Goal: Task Accomplishment & Management: Use online tool/utility

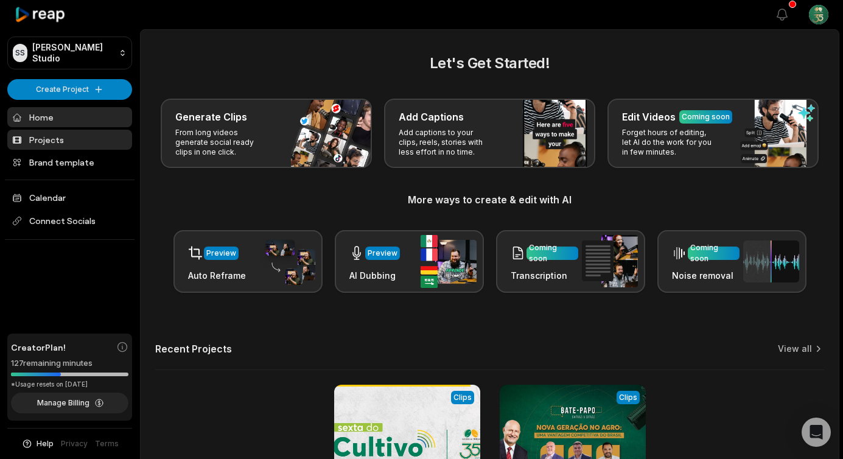
click at [87, 131] on link "Projects" at bounding box center [69, 140] width 125 height 20
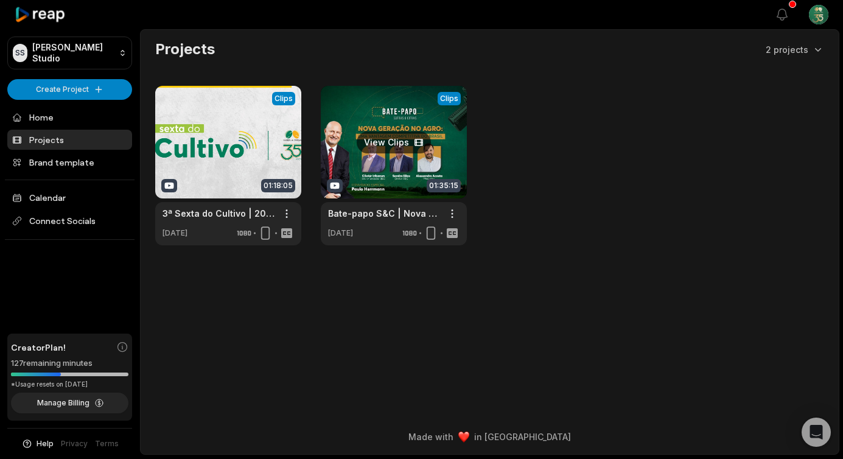
click at [343, 164] on link at bounding box center [394, 165] width 146 height 159
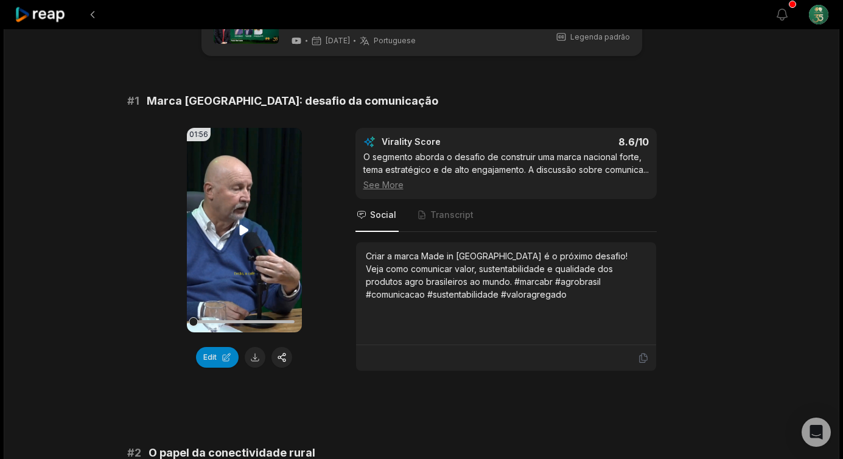
scroll to position [58, 0]
click at [210, 356] on button "Edit" at bounding box center [217, 356] width 43 height 21
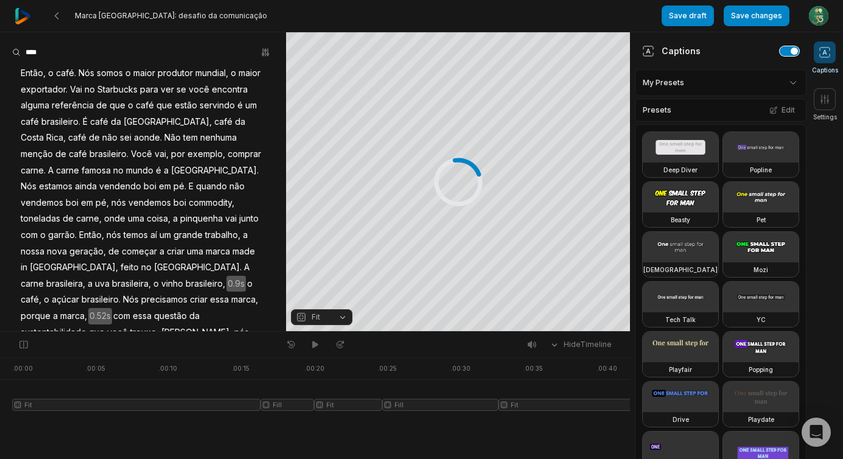
click at [790, 50] on button "button" at bounding box center [789, 51] width 19 height 10
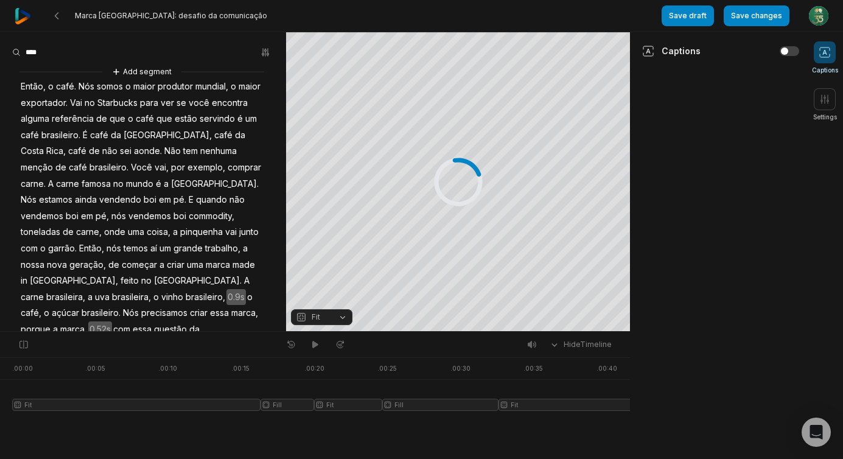
click at [277, 379] on icon at bounding box center [274, 403] width 7 height 92
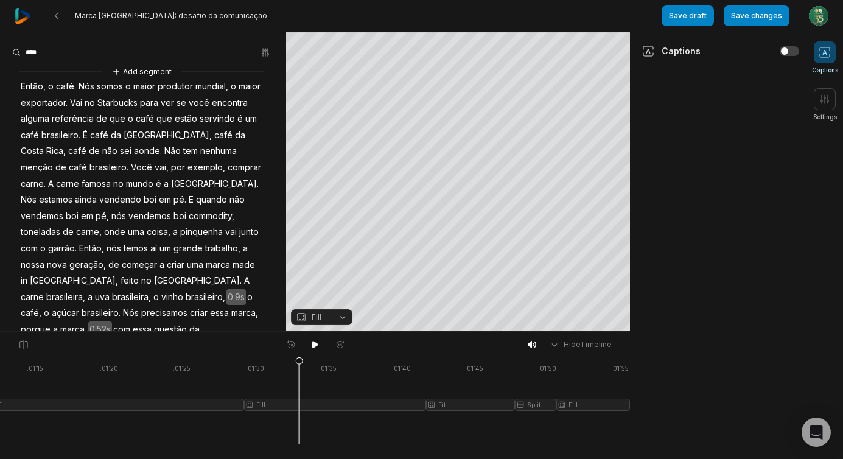
click at [323, 316] on span "Fill" at bounding box center [312, 317] width 32 height 11
